Goal: Transaction & Acquisition: Purchase product/service

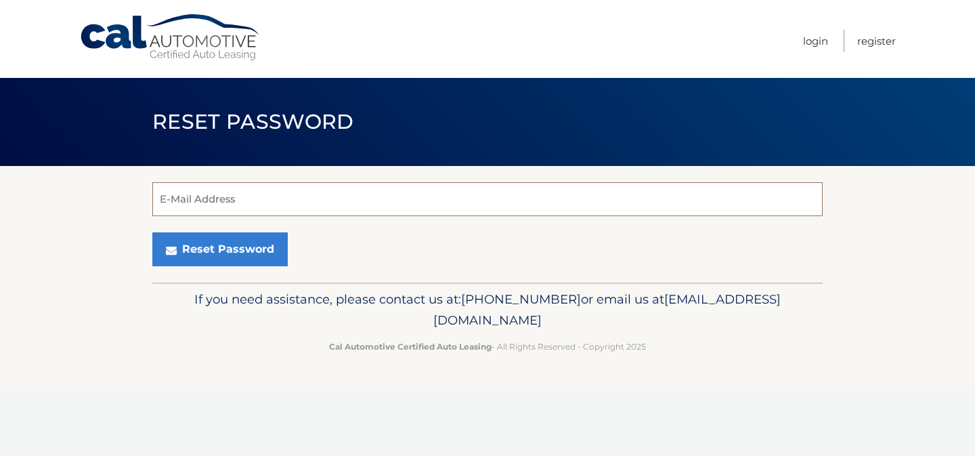
click at [447, 202] on input "E-Mail Address" at bounding box center [487, 199] width 671 height 34
type input "skallert7@gmail.com"
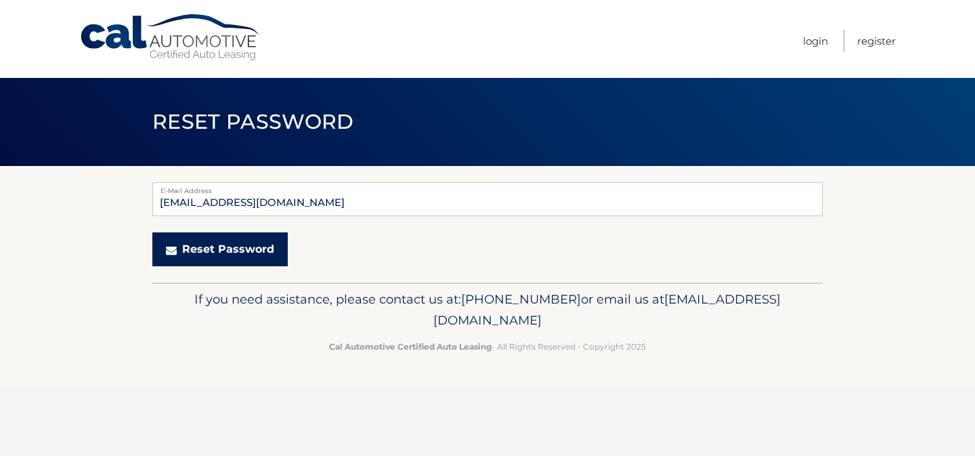
click at [230, 245] on button "Reset Password" at bounding box center [219, 249] width 135 height 34
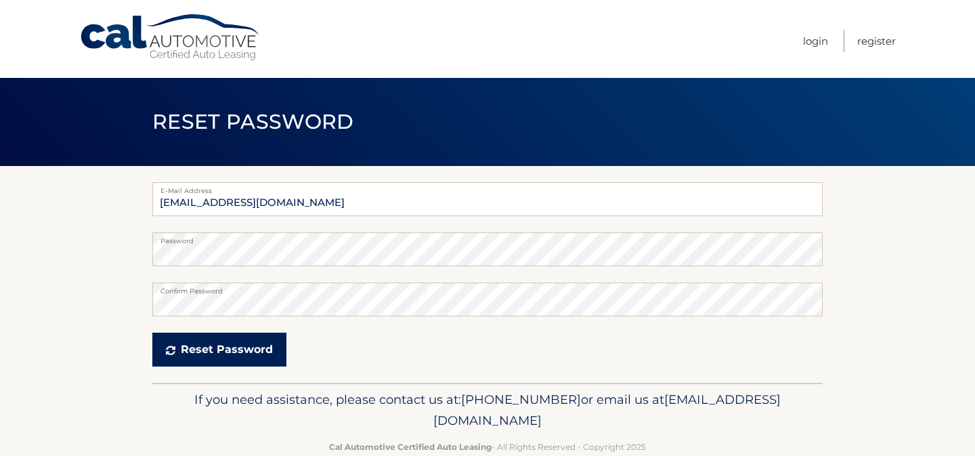
click at [226, 356] on button "Reset Password" at bounding box center [219, 350] width 134 height 34
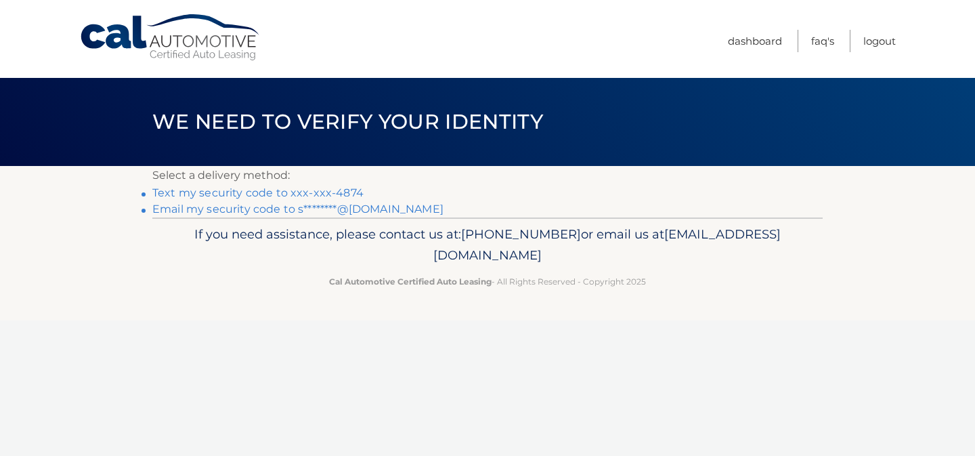
click at [327, 192] on link "Text my security code to xxx-xxx-4874" at bounding box center [257, 192] width 211 height 13
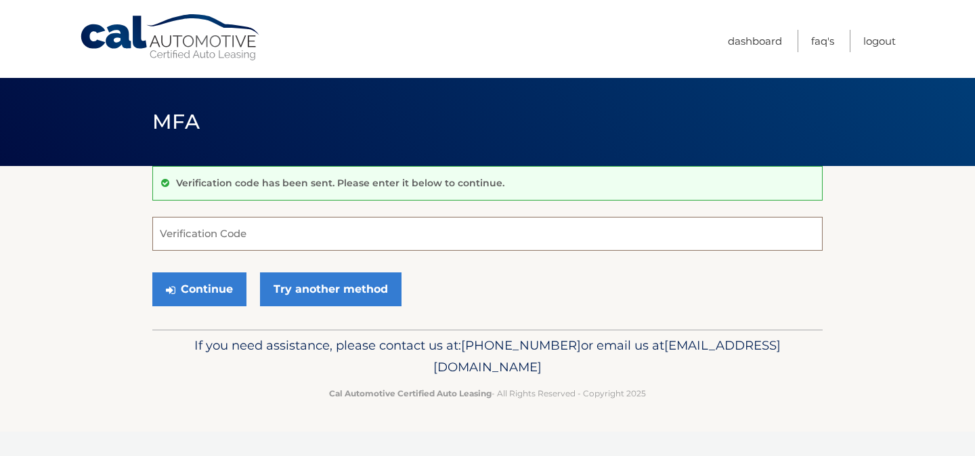
click at [329, 232] on input "Verification Code" at bounding box center [487, 234] width 671 height 34
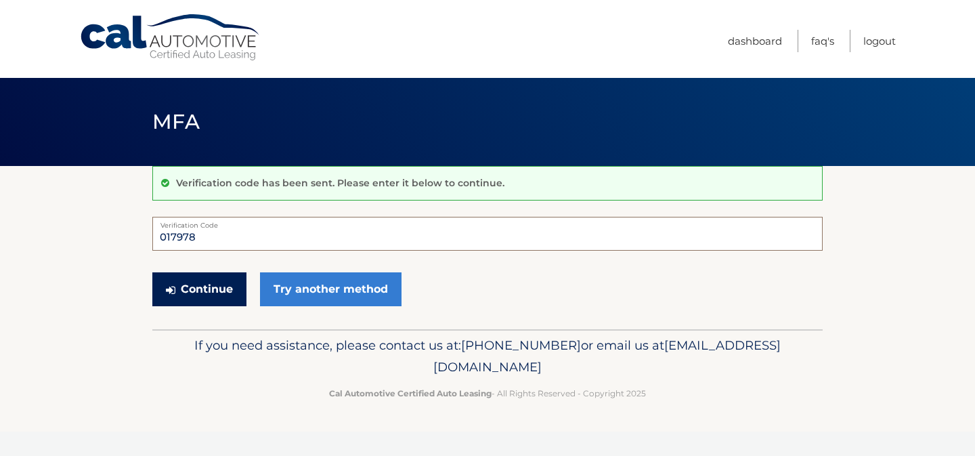
type input "017978"
click at [221, 282] on button "Continue" at bounding box center [199, 289] width 94 height 34
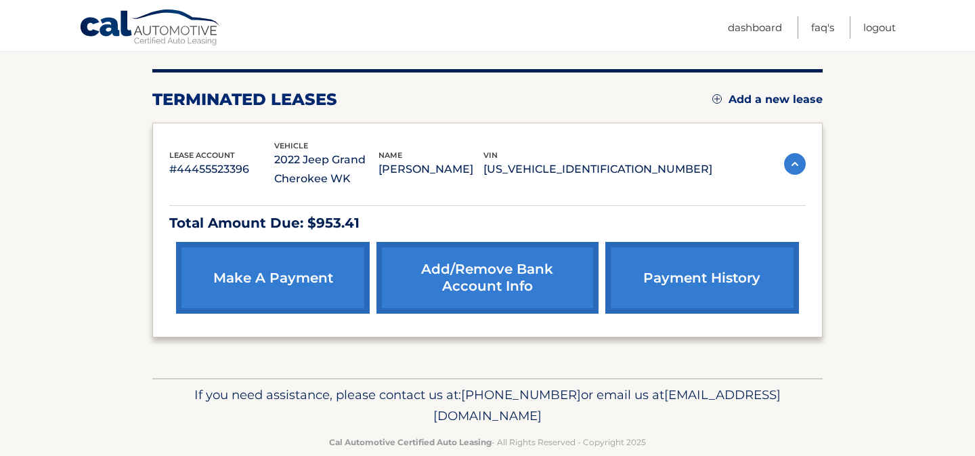
scroll to position [167, 0]
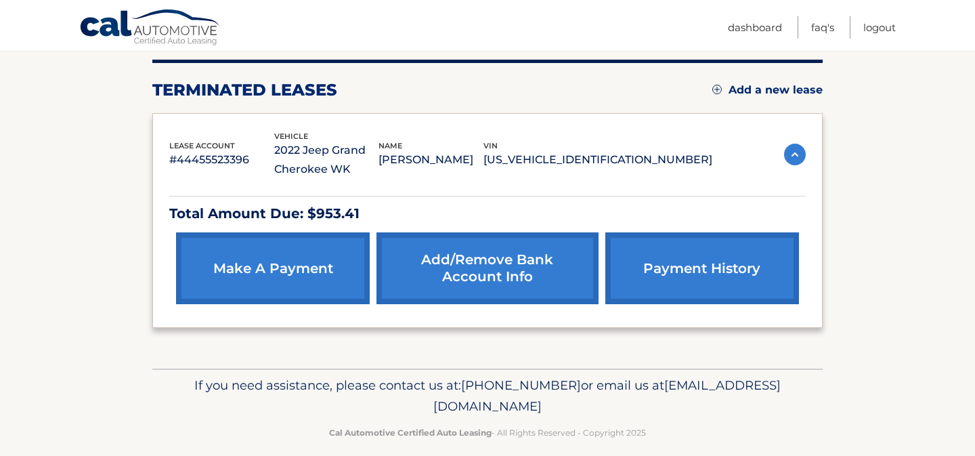
click at [299, 280] on link "make a payment" at bounding box center [273, 268] width 194 height 72
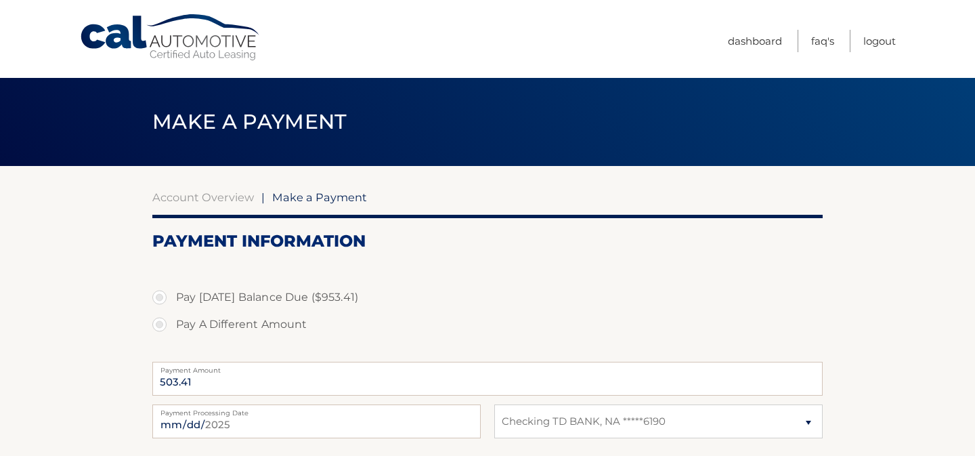
select select "NDRlNmI4NjQtMDA4MC00YjNmLWJkYjItZjczNmQ5NWJhZTc0"
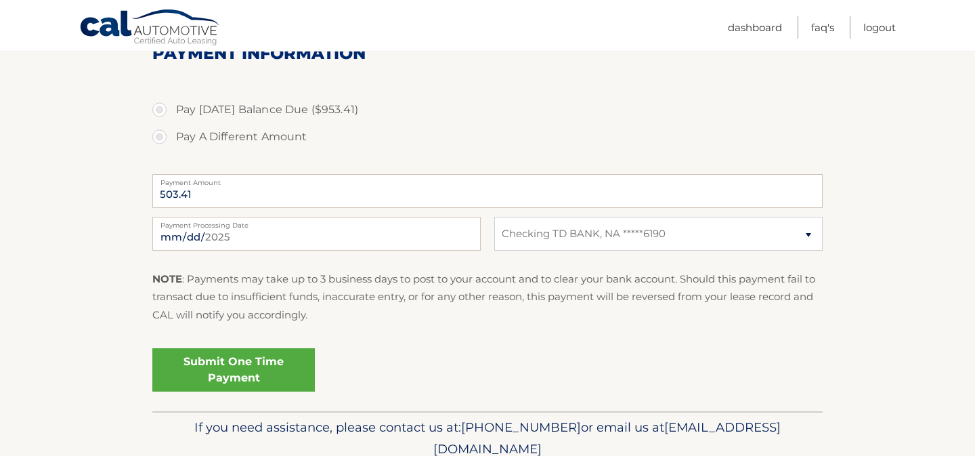
scroll to position [228, 0]
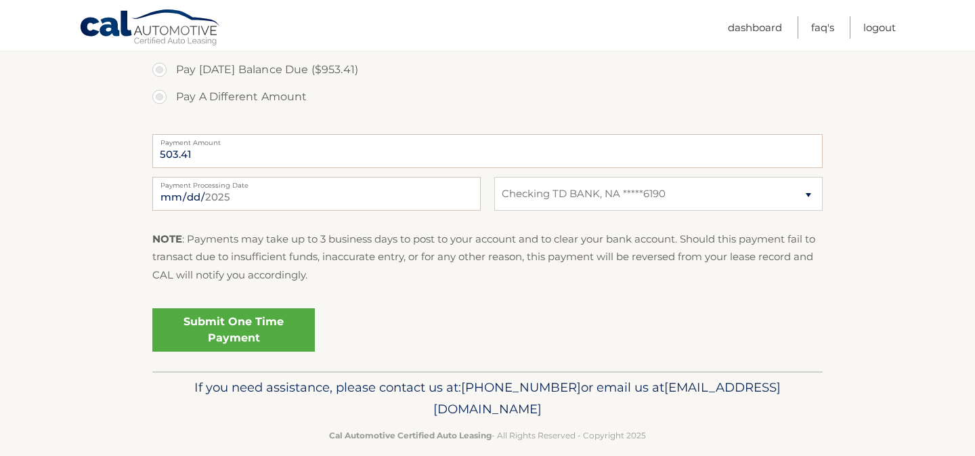
click at [293, 335] on link "Submit One Time Payment" at bounding box center [233, 329] width 163 height 43
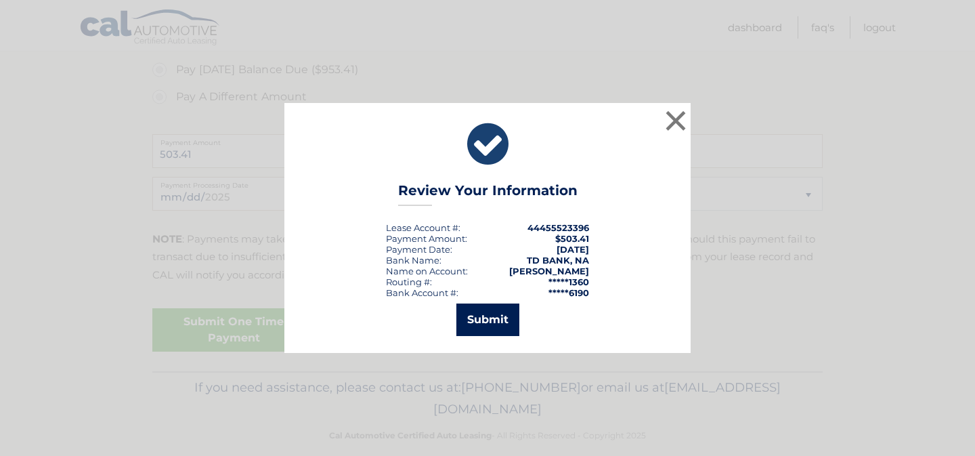
click at [495, 319] on button "Submit" at bounding box center [487, 319] width 63 height 33
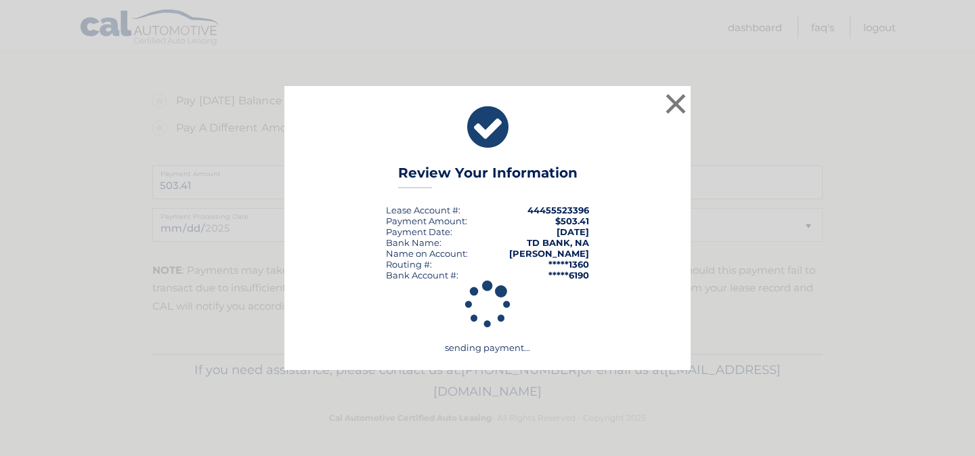
scroll to position [196, 0]
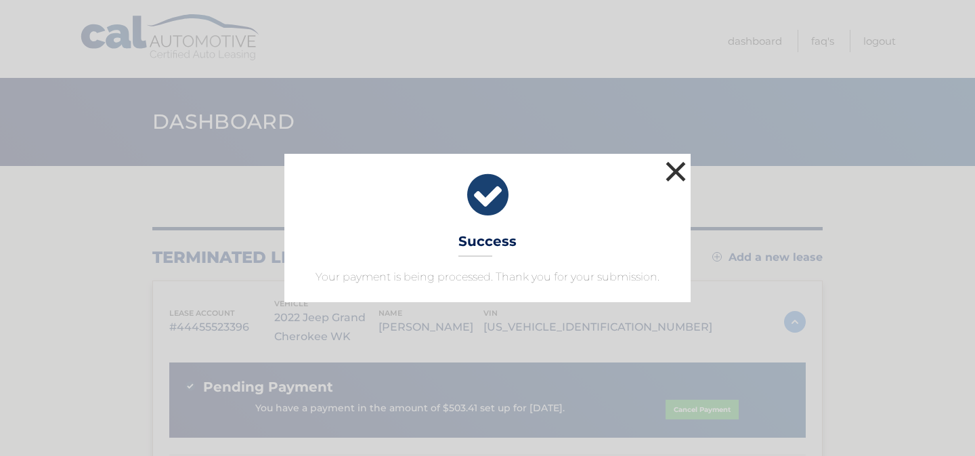
click at [677, 169] on button "×" at bounding box center [675, 171] width 27 height 27
